Goal: Information Seeking & Learning: Learn about a topic

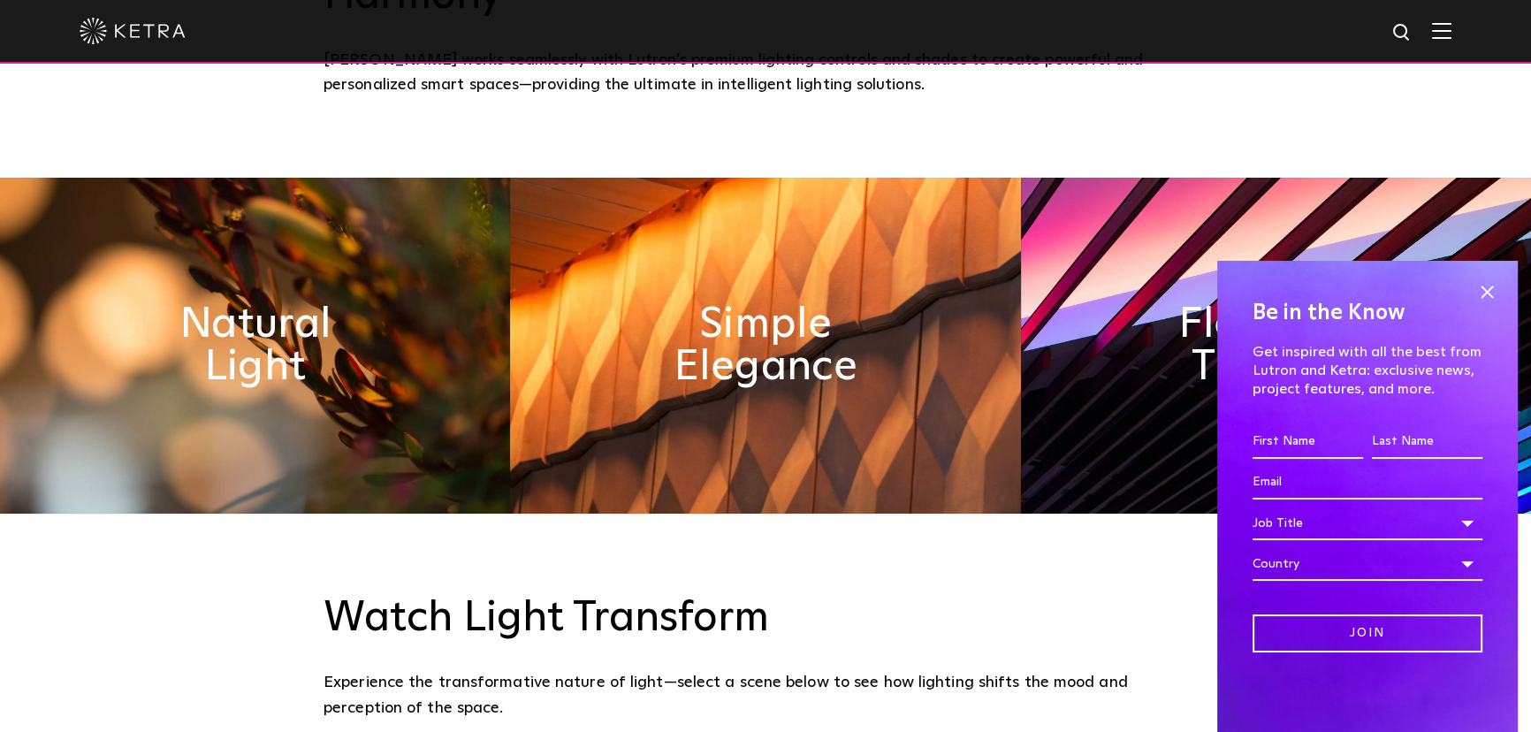
scroll to position [964, 0]
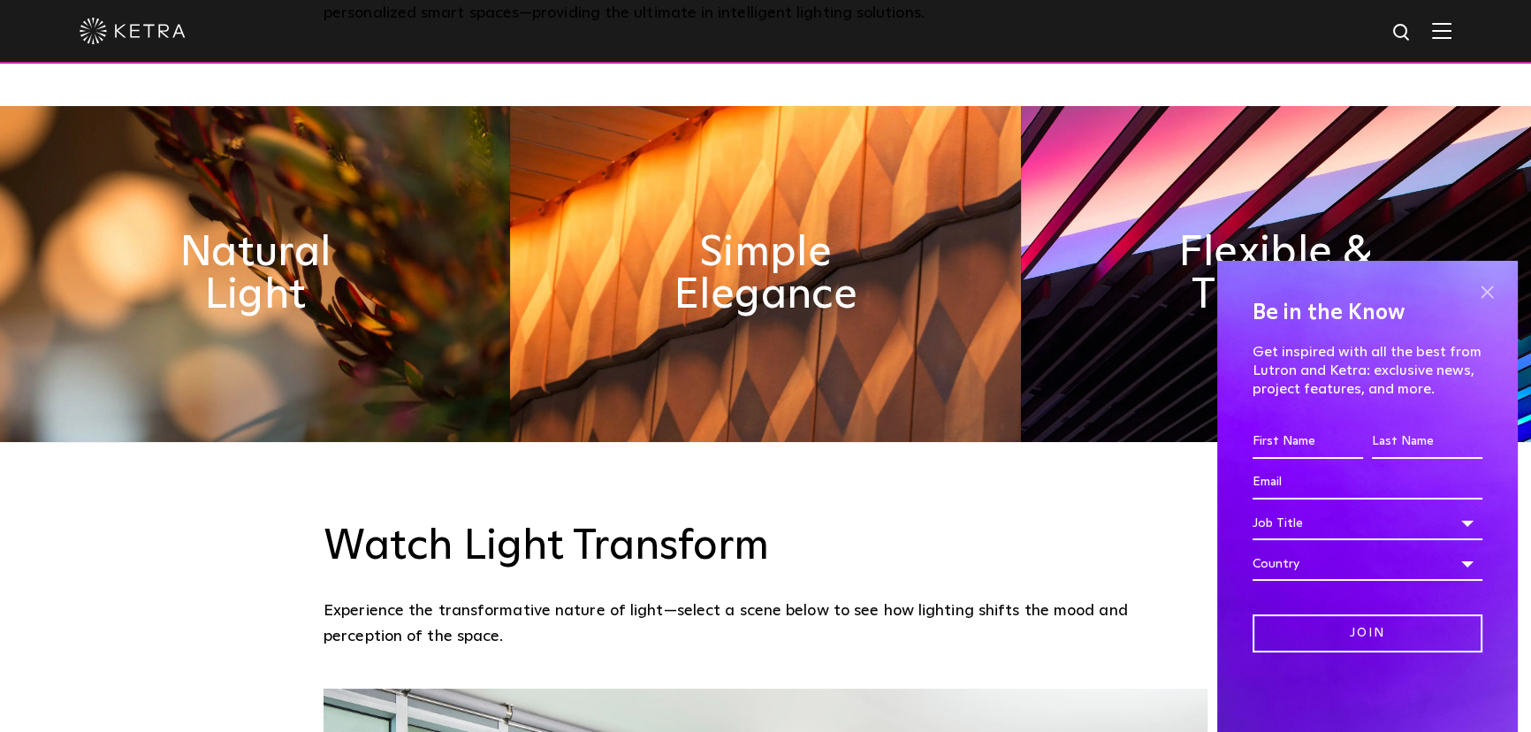
click at [1486, 288] on span at bounding box center [1487, 292] width 27 height 27
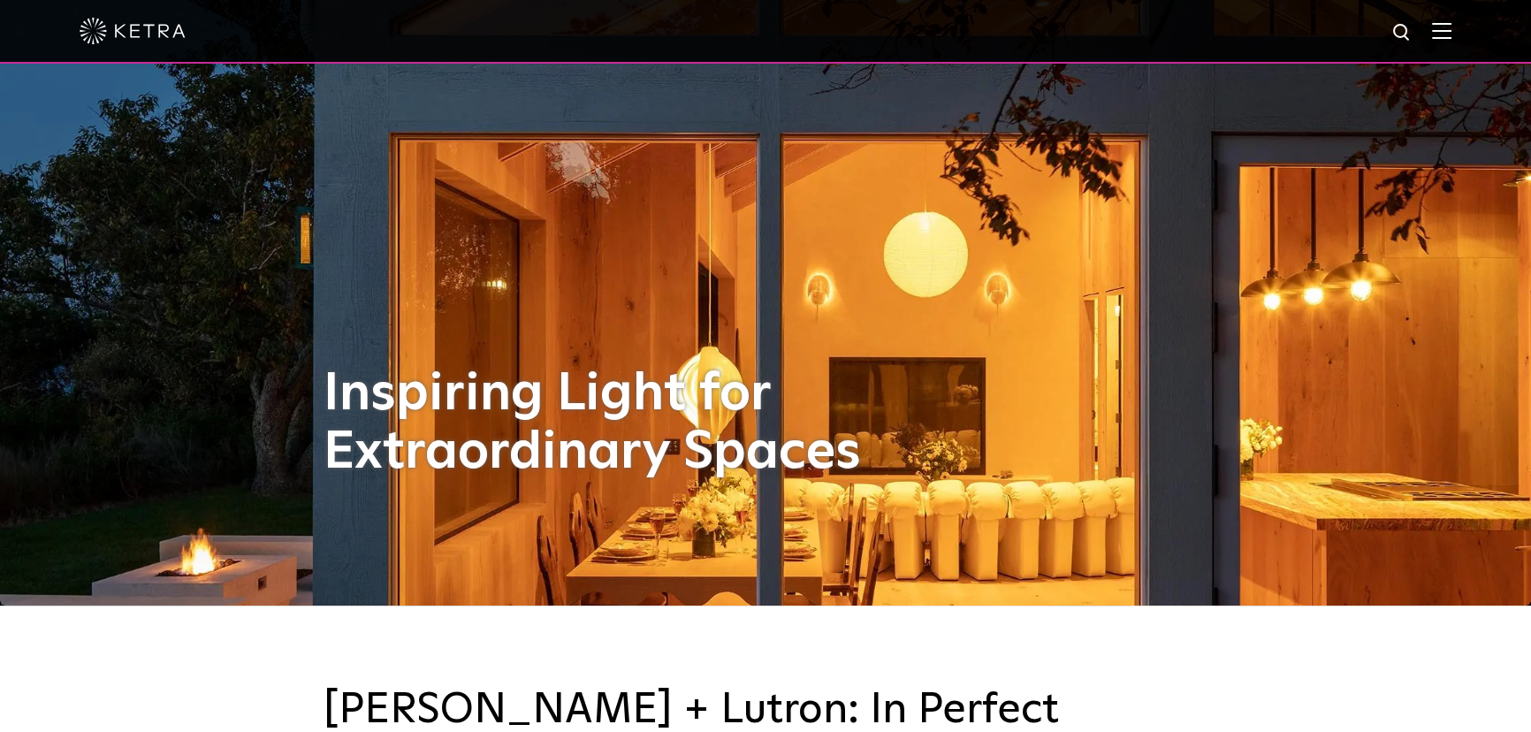
scroll to position [0, 0]
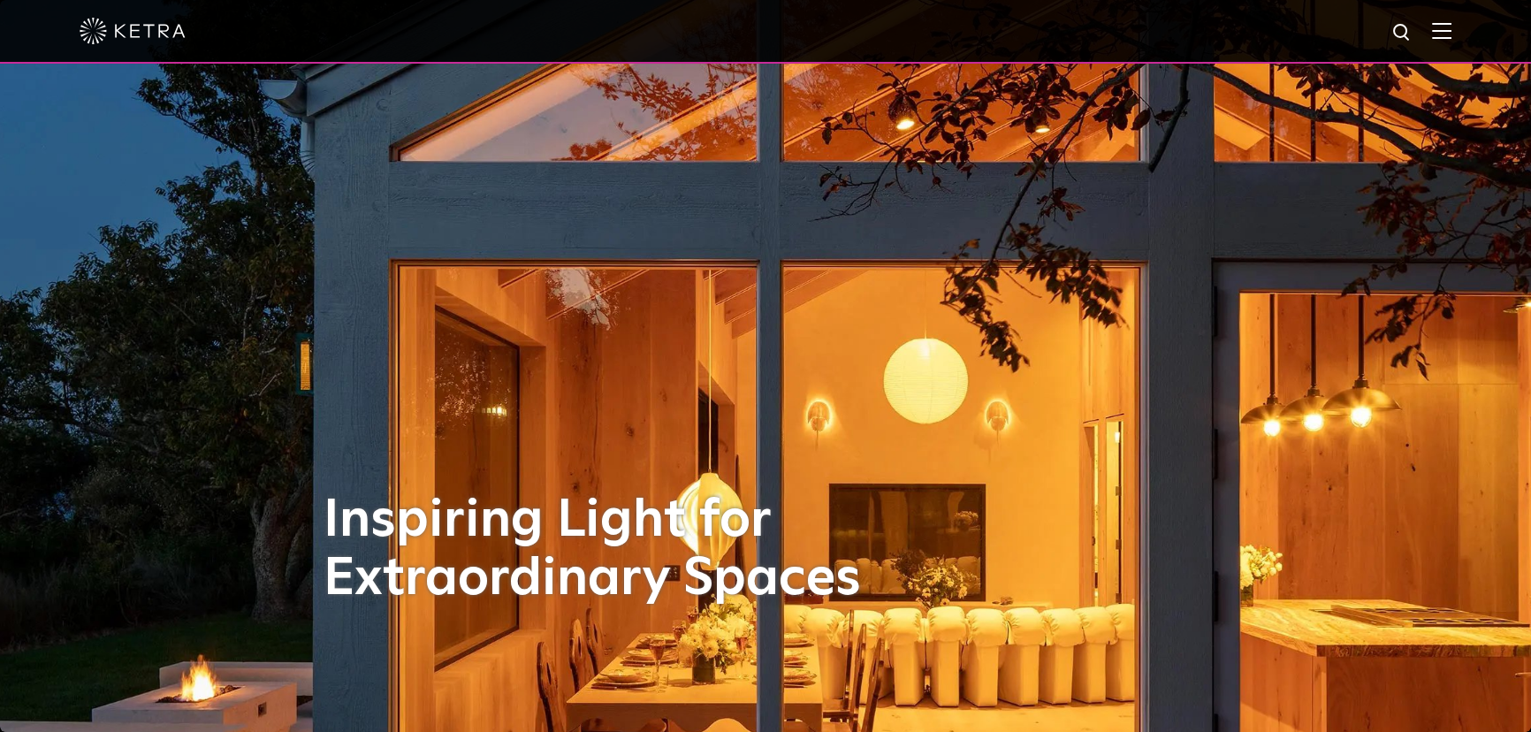
click at [1452, 23] on img at bounding box center [1441, 30] width 19 height 17
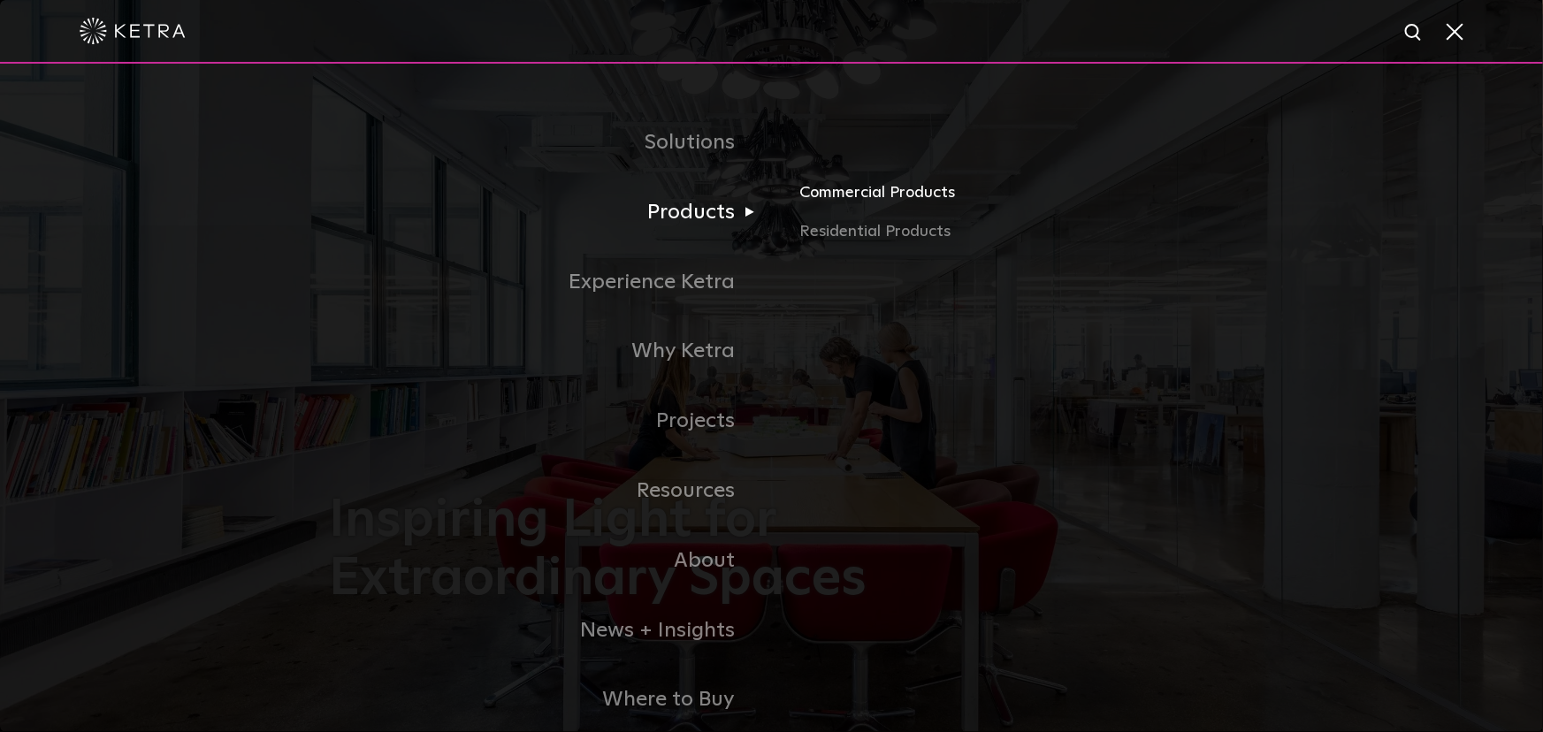
click at [873, 196] on link "Commercial Products" at bounding box center [1006, 199] width 414 height 39
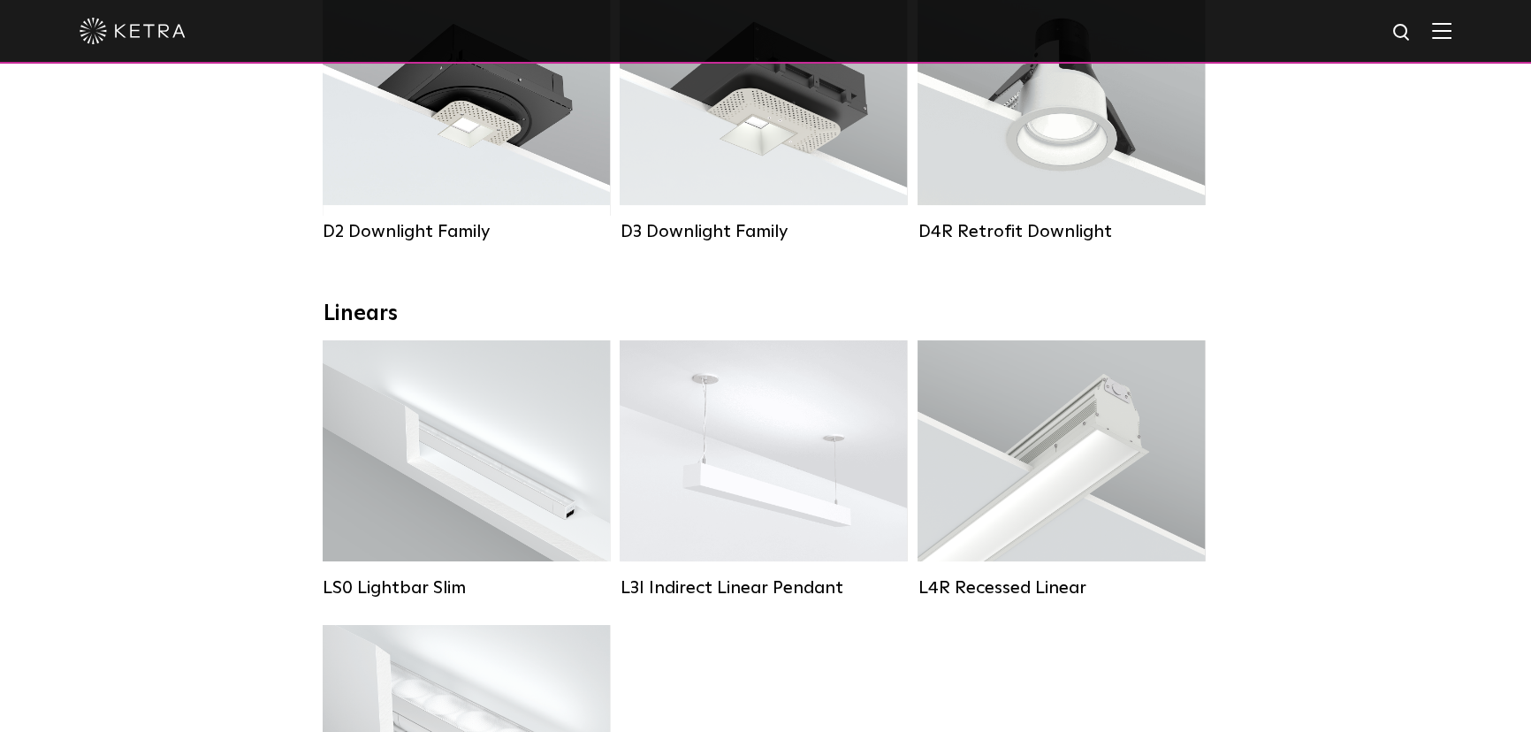
scroll to position [482, 0]
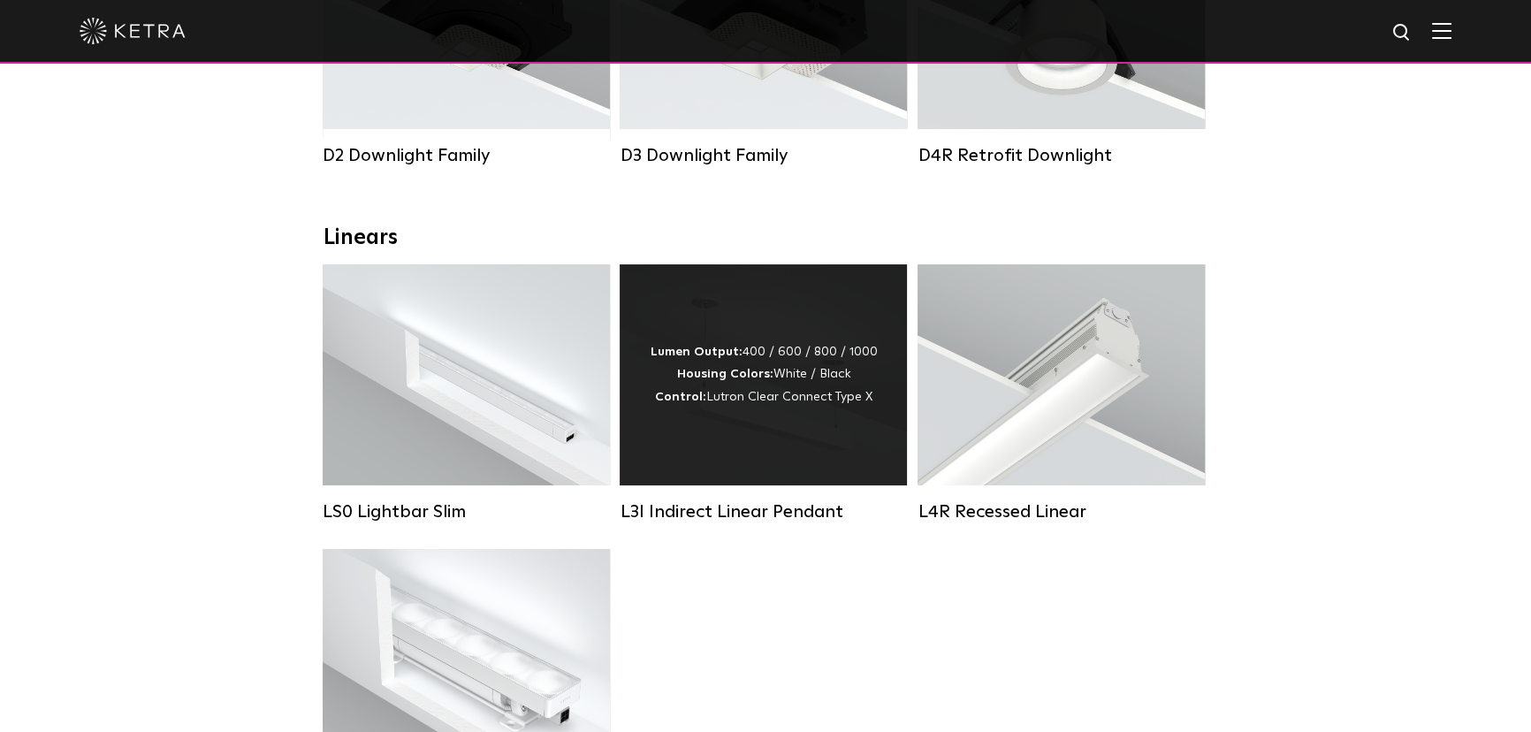
click at [776, 386] on div "Lumen Output: 400 / 600 / 800 / 1000 Housing Colors: White / Black Control: Lut…" at bounding box center [763, 374] width 227 height 67
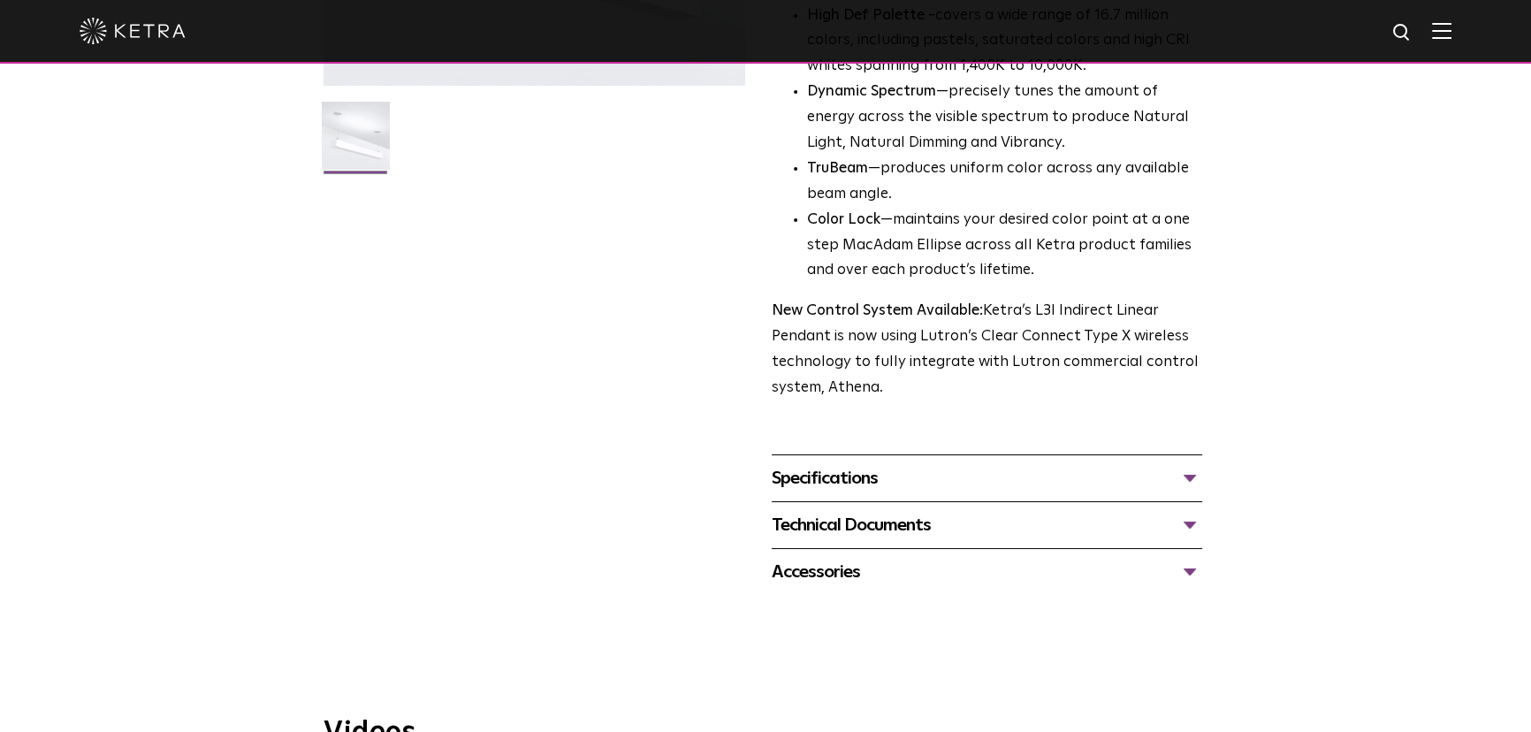
scroll to position [416, 0]
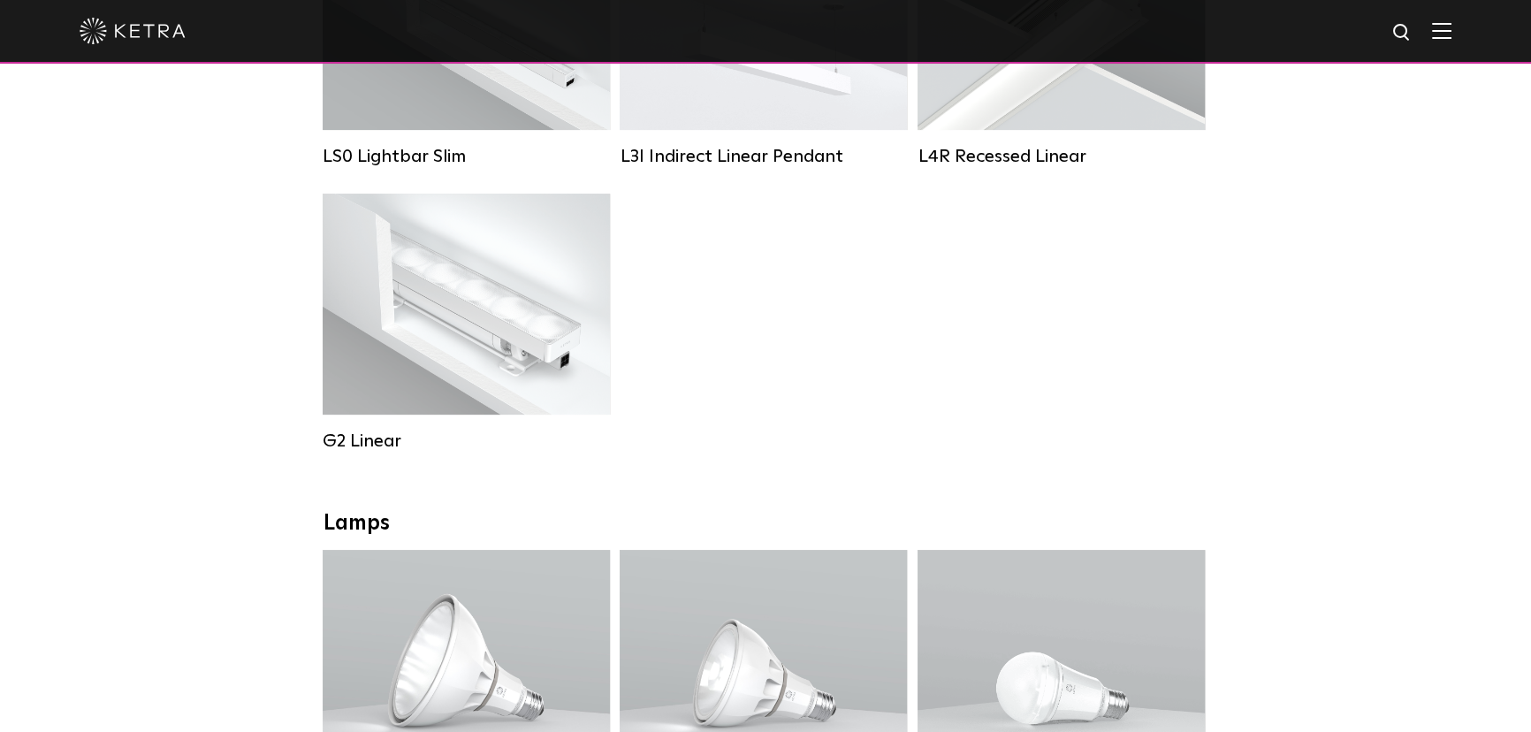
scroll to position [723, 0]
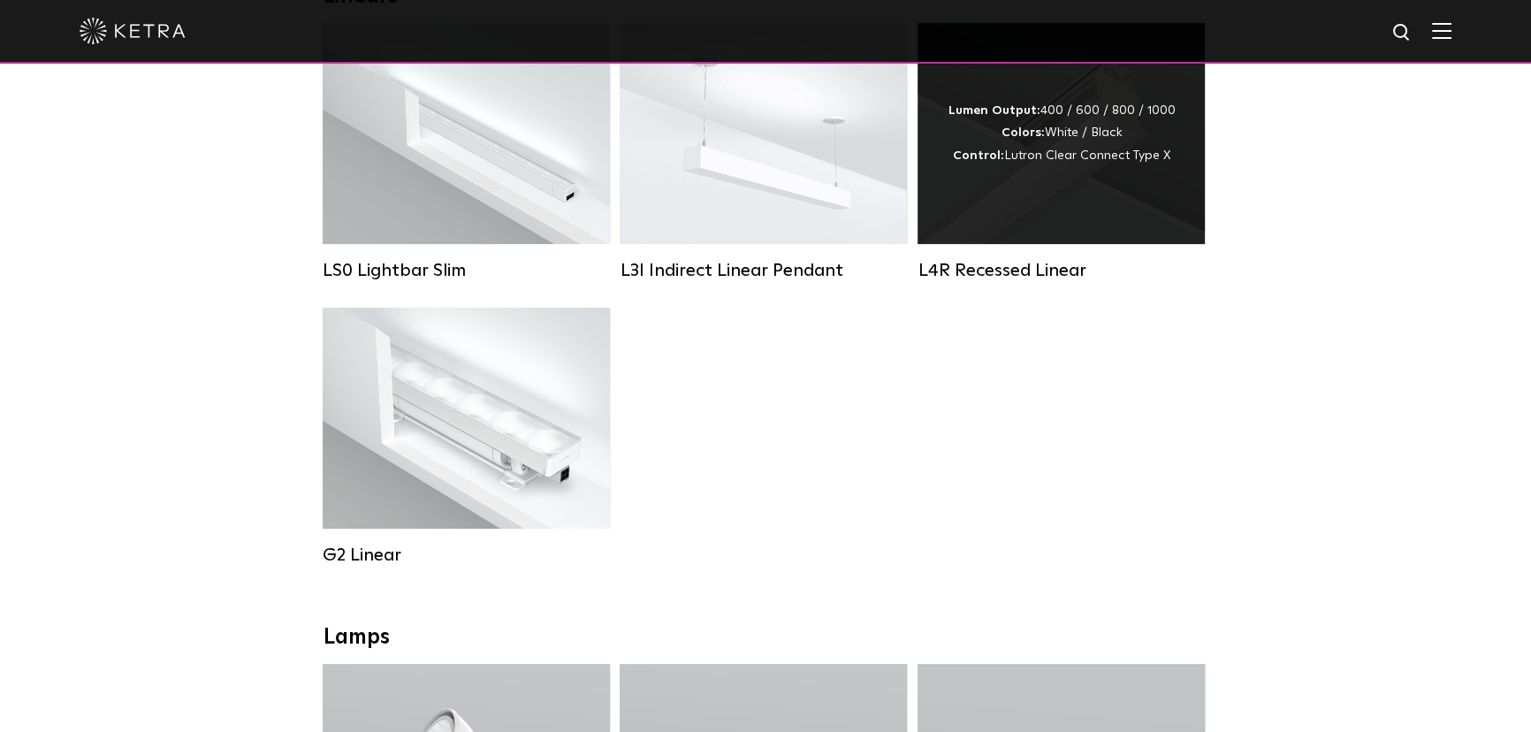
click at [1097, 202] on div "Lumen Output: 400 / 600 / 800 / 1000 Colors: White / Black Control: Lutron Clea…" at bounding box center [1061, 133] width 287 height 221
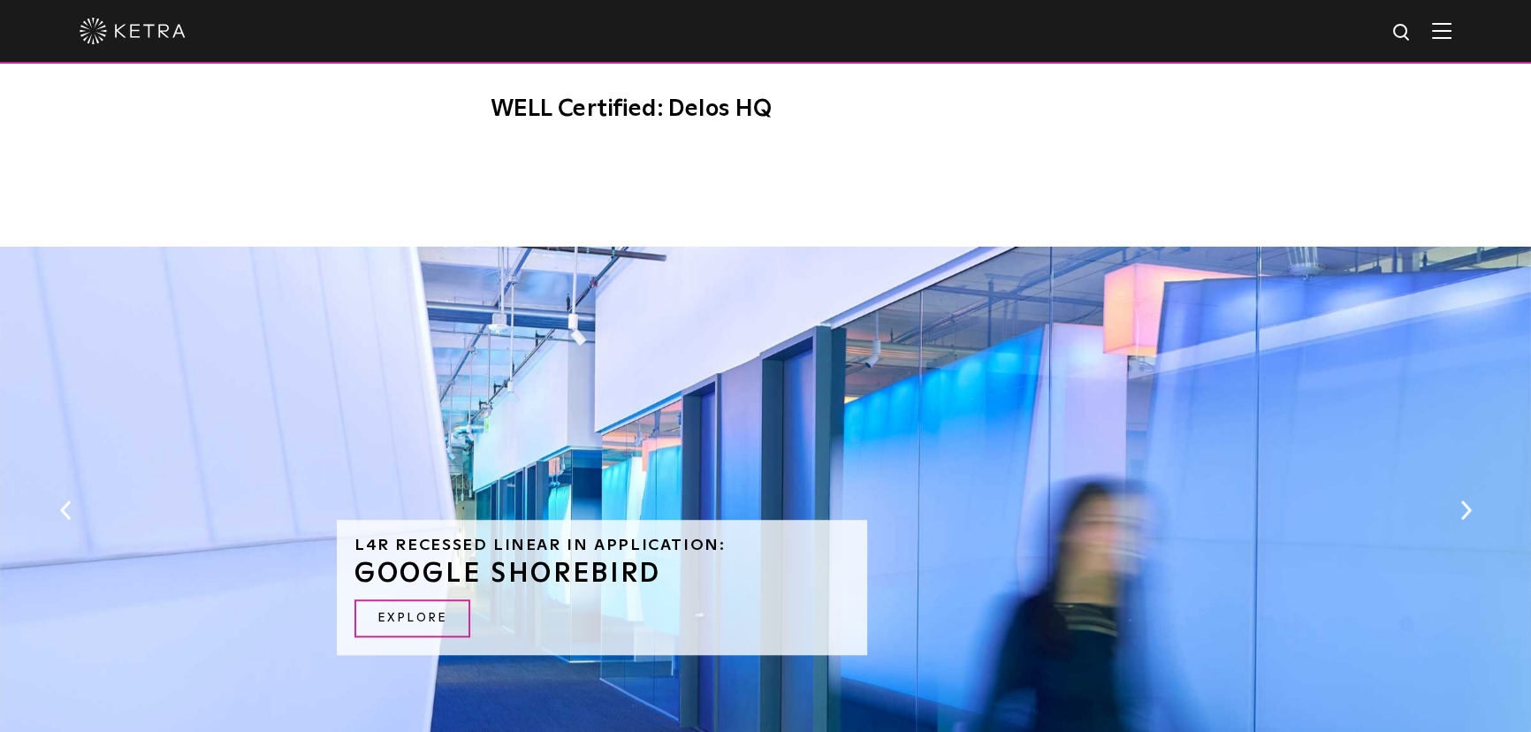
scroll to position [1446, 0]
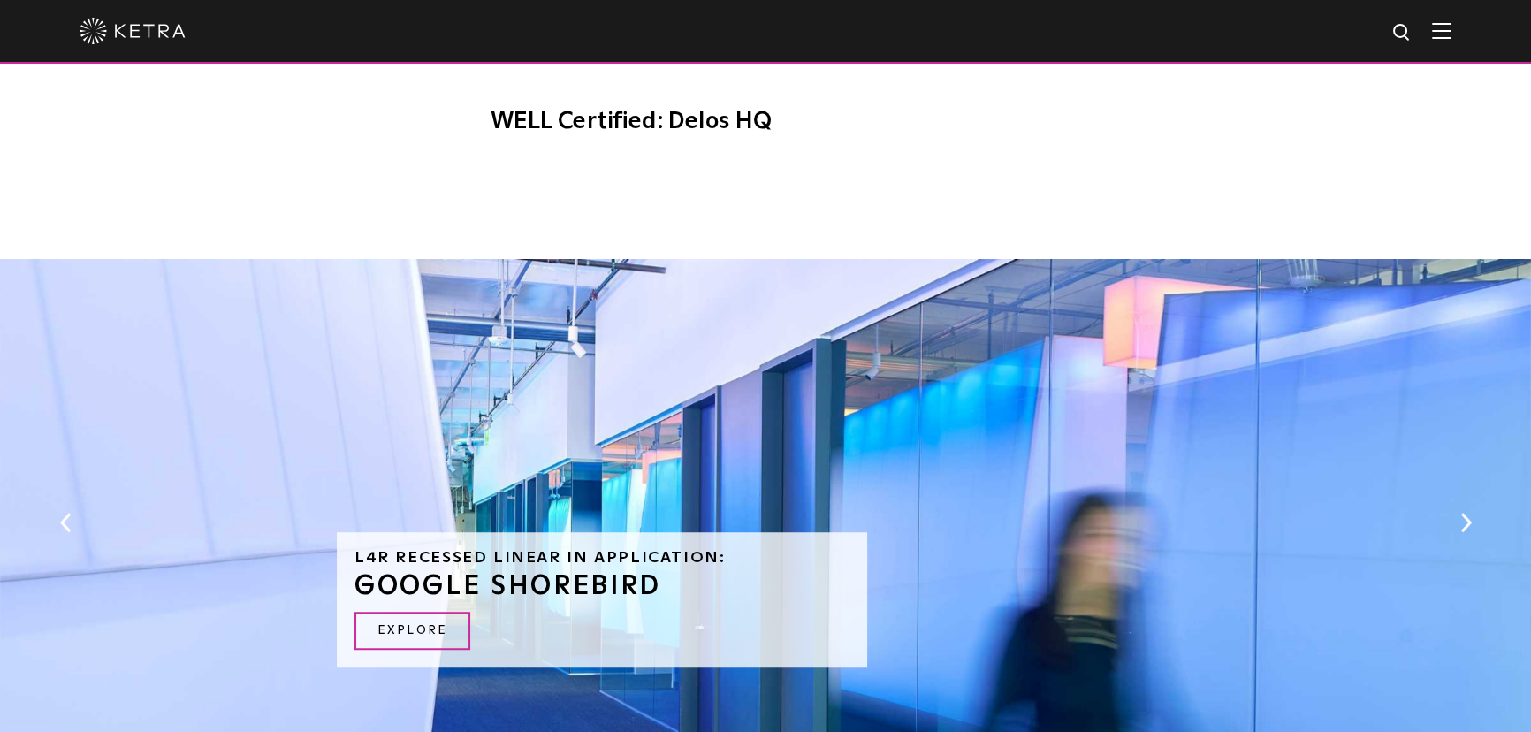
click at [1452, 523] on div "L4R Recessed Linear in Application: GOOGLE SHOREBIRD EXPLORE" at bounding box center [765, 535] width 1531 height 553
click at [1466, 517] on button "Next" at bounding box center [1466, 522] width 18 height 23
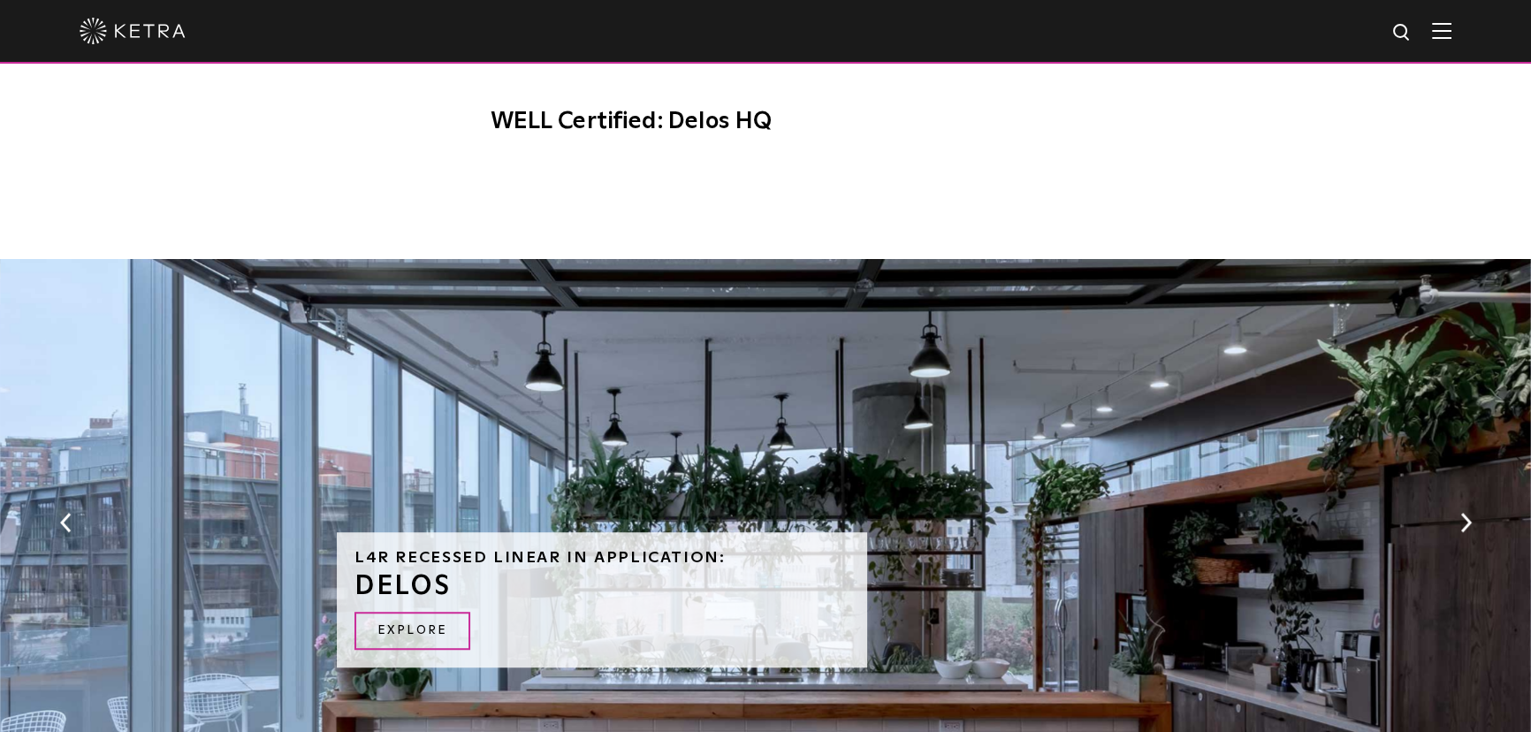
click at [1466, 517] on button "Next" at bounding box center [1466, 522] width 18 height 23
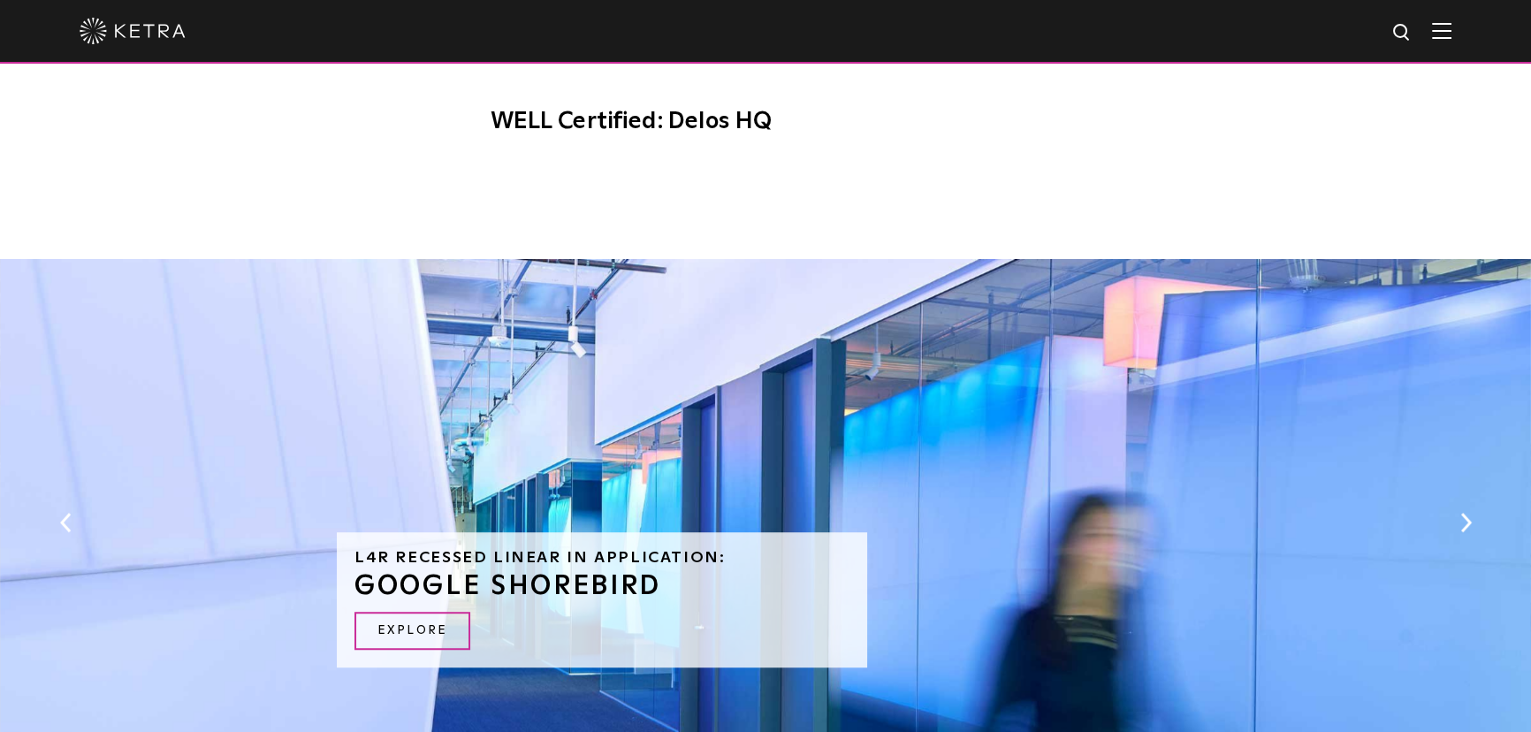
click at [1466, 517] on button "Next" at bounding box center [1466, 522] width 18 height 23
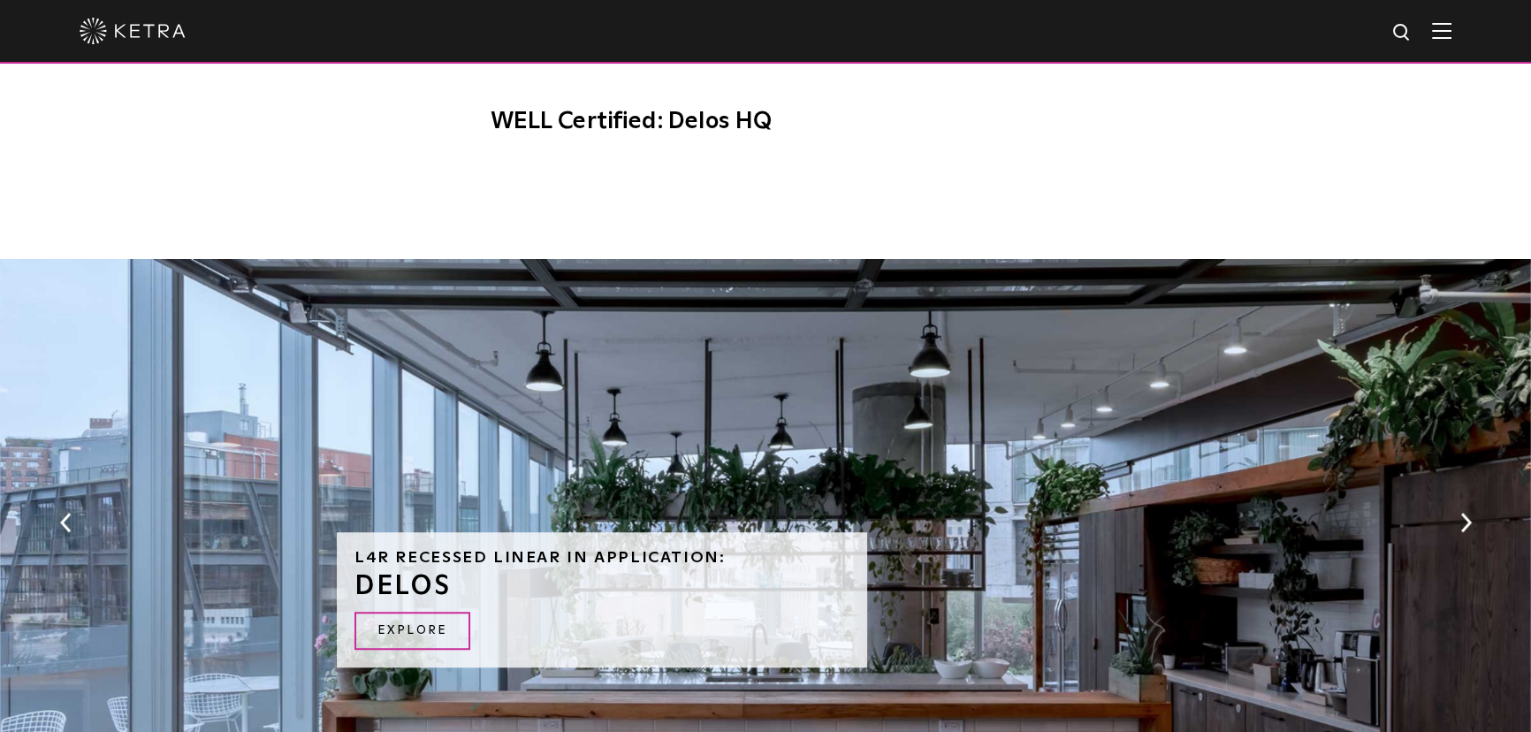
click at [1466, 517] on button "Next" at bounding box center [1466, 522] width 18 height 23
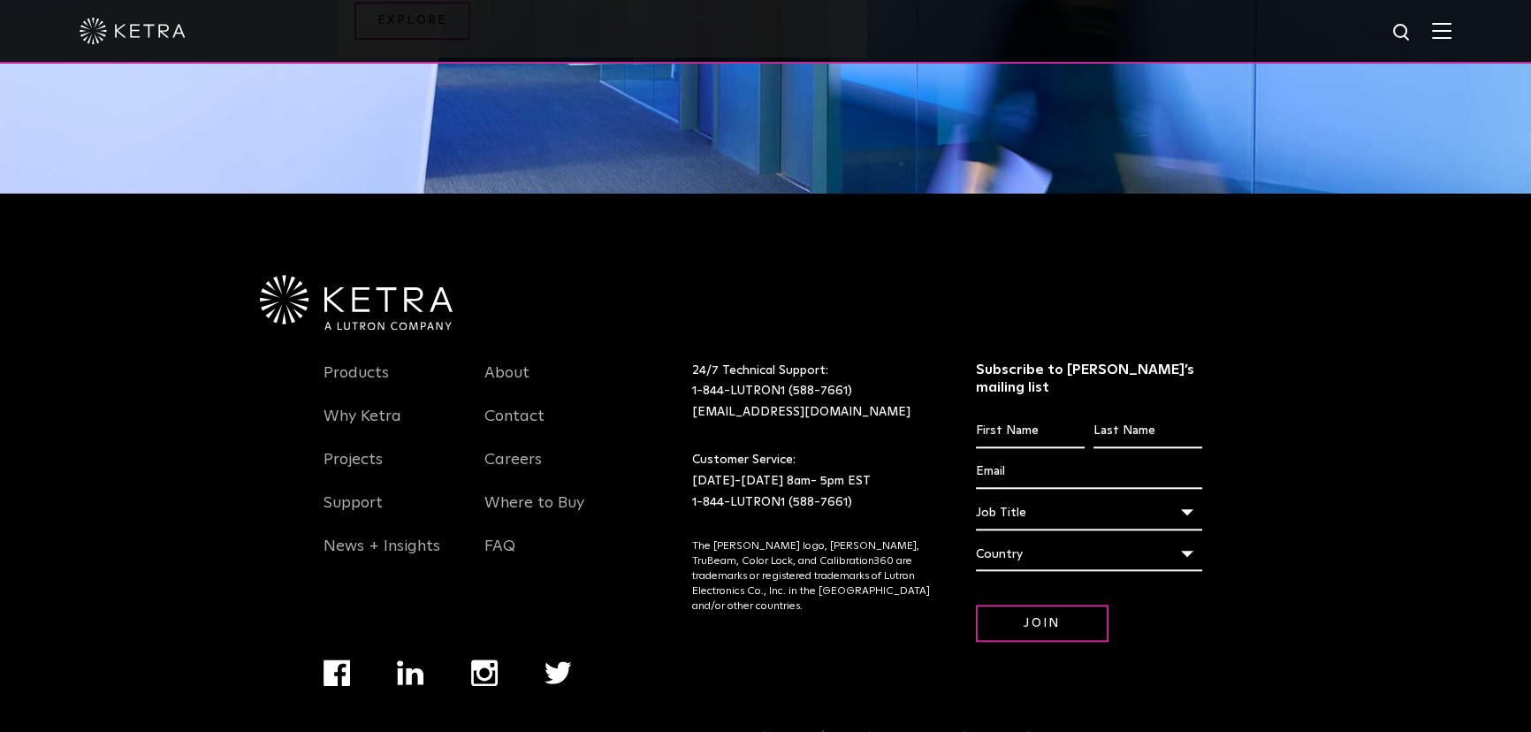
scroll to position [2086, 0]
